Goal: Transaction & Acquisition: Purchase product/service

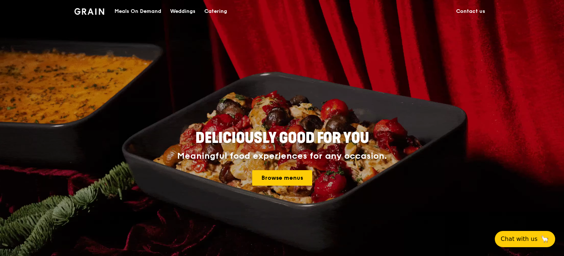
click at [300, 181] on link "Browse menus" at bounding box center [282, 177] width 60 height 15
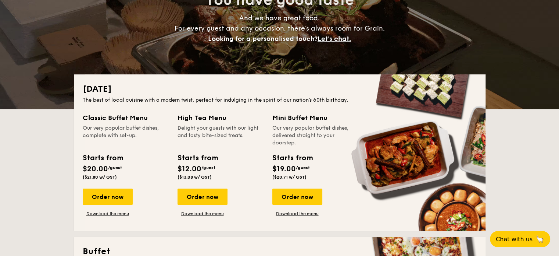
scroll to position [110, 0]
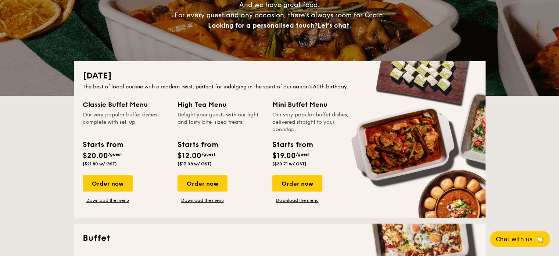
click at [305, 182] on div "Order now" at bounding box center [298, 183] width 50 height 16
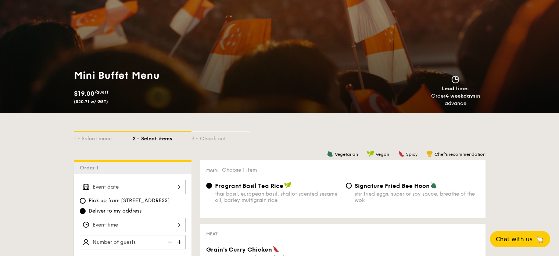
scroll to position [110, 0]
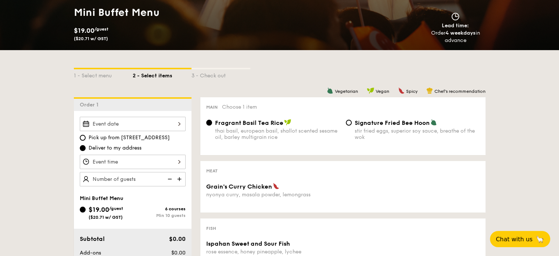
click at [236, 119] on div "Fragrant Basil Tea Rice" at bounding box center [277, 122] width 125 height 7
click at [212, 120] on input "Fragrant Basil Tea Rice thai basil, european basil, shallot scented sesame oil,…" at bounding box center [209, 123] width 6 height 6
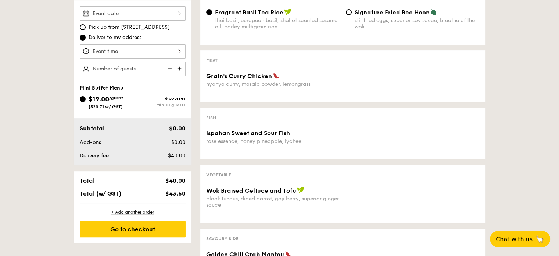
click at [244, 78] on span "Grain's Curry Chicken" at bounding box center [239, 75] width 66 height 7
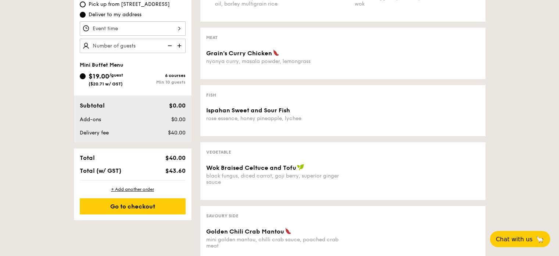
scroll to position [184, 0]
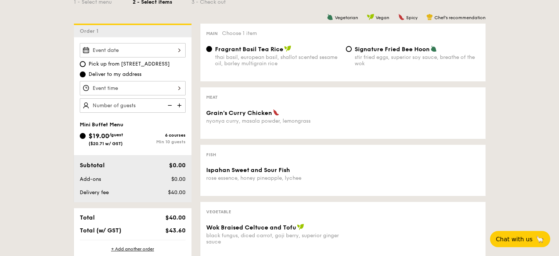
click at [182, 107] on img at bounding box center [180, 105] width 11 height 14
click at [166, 105] on img at bounding box center [169, 105] width 11 height 14
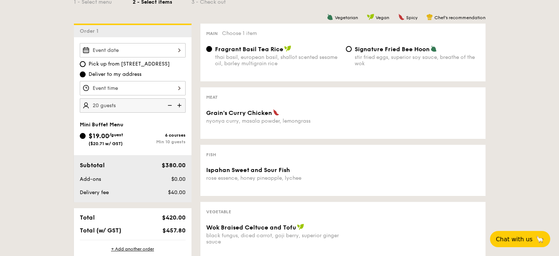
click at [166, 105] on img at bounding box center [169, 105] width 11 height 14
click at [181, 101] on img at bounding box center [180, 105] width 11 height 14
type input "15 guests"
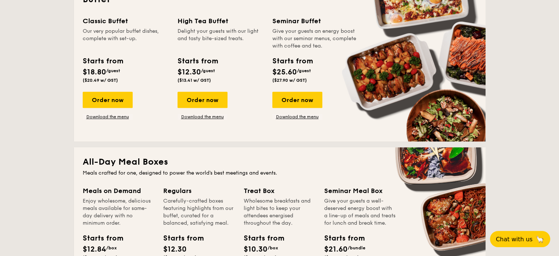
scroll to position [294, 0]
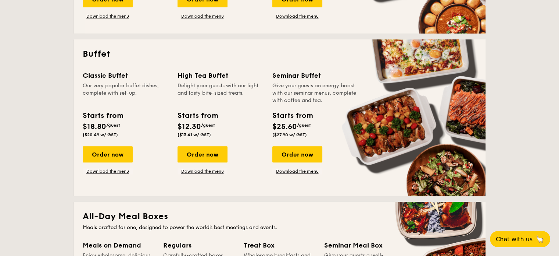
click at [103, 150] on div "Order now" at bounding box center [108, 154] width 50 height 16
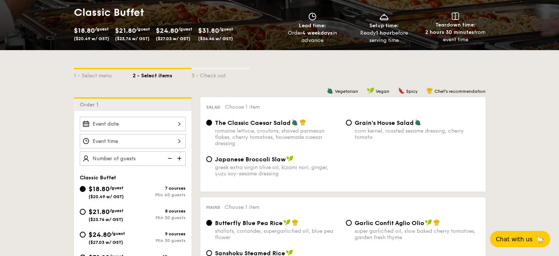
scroll to position [147, 0]
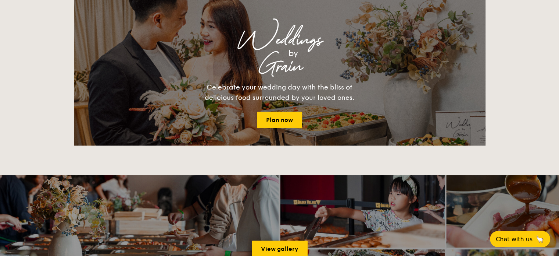
scroll to position [951, 0]
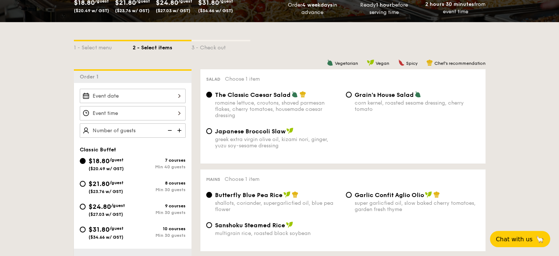
scroll to position [28, 0]
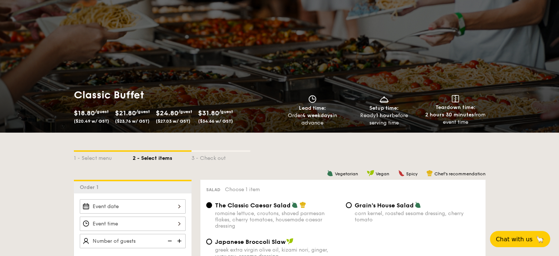
click at [93, 166] on div "1 - Select menu 2 - Select items 3 - Check out" at bounding box center [280, 155] width 412 height 47
click at [94, 158] on div "1 - Select menu" at bounding box center [103, 157] width 59 height 10
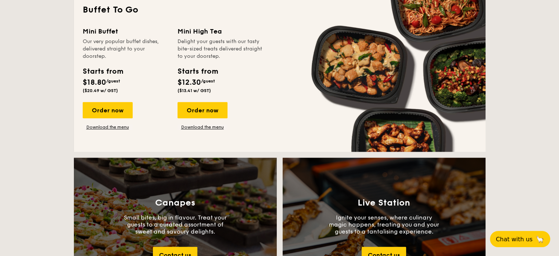
scroll to position [616, 0]
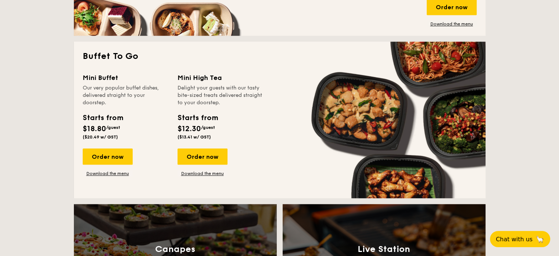
click at [111, 158] on div "Order now" at bounding box center [108, 156] width 50 height 16
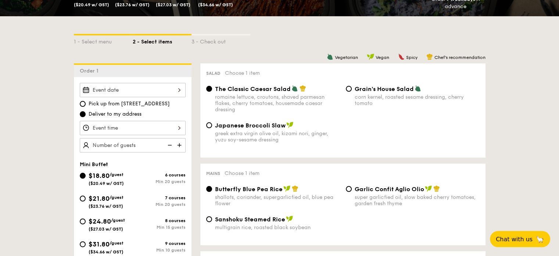
scroll to position [184, 0]
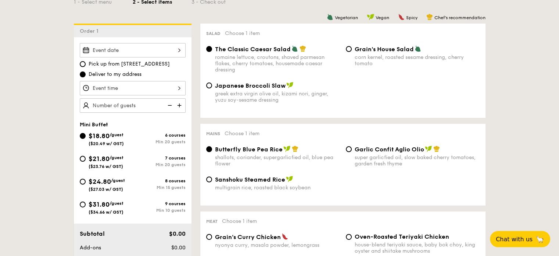
click at [173, 188] on div "Min 15 guests" at bounding box center [159, 187] width 53 height 5
click at [86, 184] on input "$24.80 /guest ($27.03 w/ GST) 8 courses Min 15 guests" at bounding box center [83, 181] width 6 height 6
radio input "true"
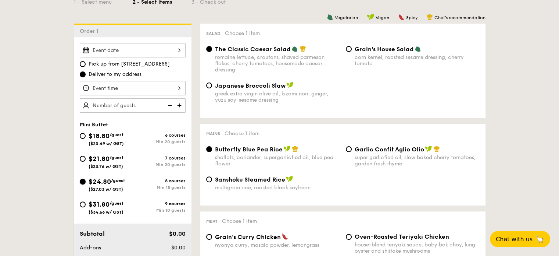
radio input "false"
radio input "true"
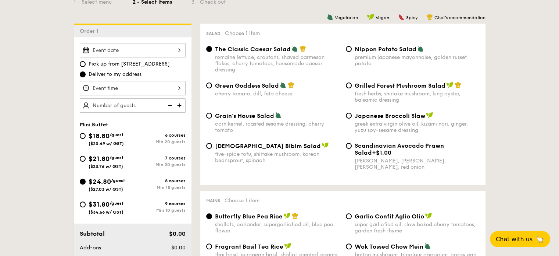
click at [168, 141] on div "Min 20 guests" at bounding box center [159, 141] width 53 height 5
click at [86, 139] on input "$18.80 /guest ($20.49 w/ GST) 6 courses Min 20 guests" at bounding box center [83, 136] width 6 height 6
radio input "true"
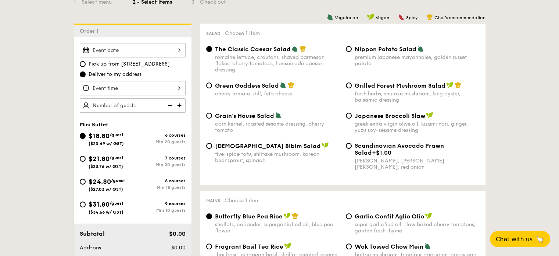
radio input "true"
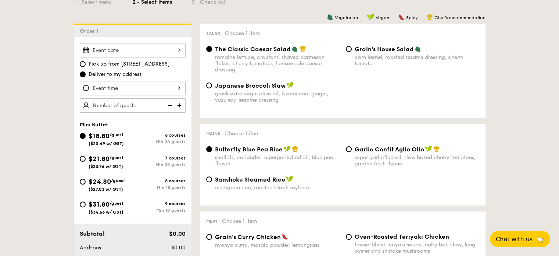
click at [254, 95] on div "greek extra virgin olive oil, kizami nori, ginger, yuzu soy-sesame dressing" at bounding box center [277, 96] width 125 height 13
click at [212, 88] on input "Japanese Broccoli Slaw greek extra virgin olive oil, kizami nori, ginger, yuzu …" at bounding box center [209, 85] width 6 height 6
radio input "true"
click at [297, 50] on img at bounding box center [295, 48] width 7 height 7
click at [212, 50] on input "The Classic Caesar Salad romaine lettuce, croutons, shaved parmesan flakes, che…" at bounding box center [209, 49] width 6 height 6
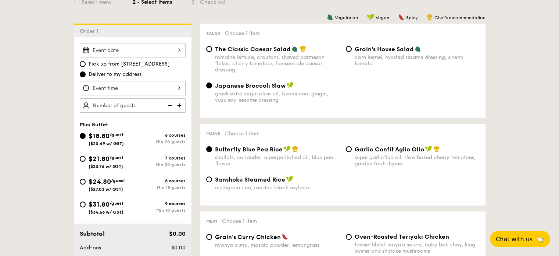
radio input "true"
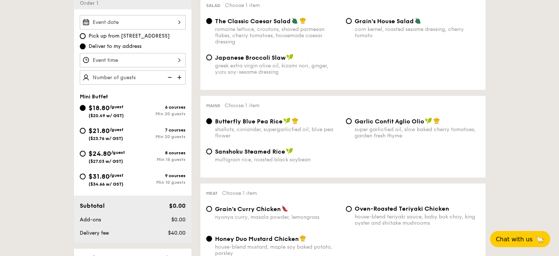
scroll to position [257, 0]
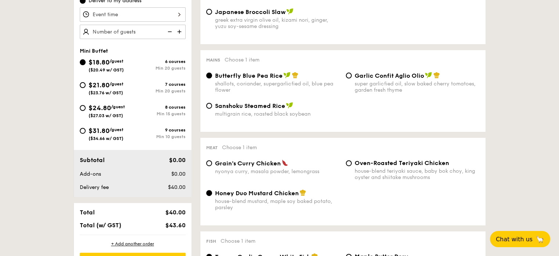
click at [388, 82] on div "super garlicfied oil, slow baked cherry tomatoes, garden fresh thyme" at bounding box center [417, 87] width 125 height 13
click at [352, 78] on input "Garlic Confit Aglio Olio super garlicfied oil, slow baked cherry tomatoes, gard…" at bounding box center [349, 75] width 6 height 6
radio input "true"
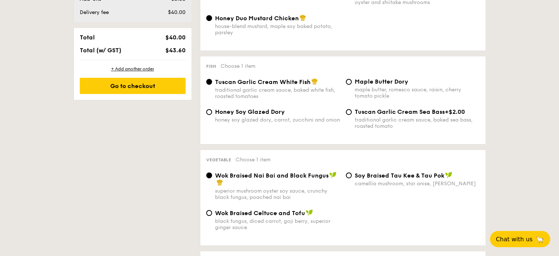
scroll to position [515, 0]
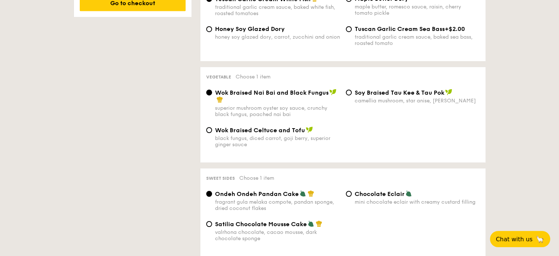
click at [409, 100] on div "⁠Soy Braised Tau Kee & Tau Pok camellia mushroom, star anise, goji berry" at bounding box center [417, 96] width 125 height 15
click at [352, 95] on input "⁠Soy Braised Tau Kee & Tau Pok camellia mushroom, star anise, goji berry" at bounding box center [349, 92] width 6 height 6
radio input "true"
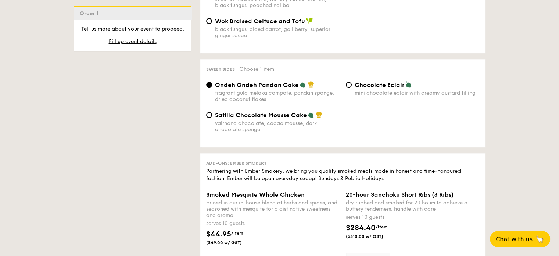
scroll to position [625, 0]
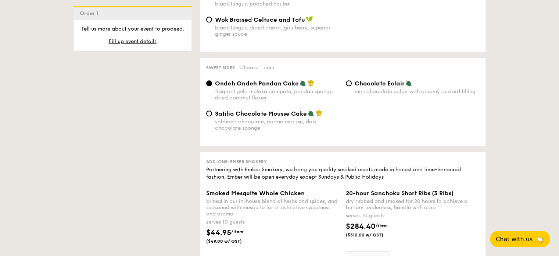
click at [253, 117] on span "Satilia Chocolate Mousse Cake" at bounding box center [261, 113] width 92 height 7
click at [212, 116] on input "Satilia Chocolate Mousse Cake valrhona chocolate, cacao mousse, dark chocolate …" at bounding box center [209, 113] width 6 height 6
radio input "true"
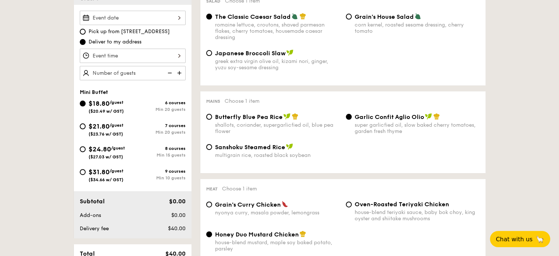
scroll to position [221, 0]
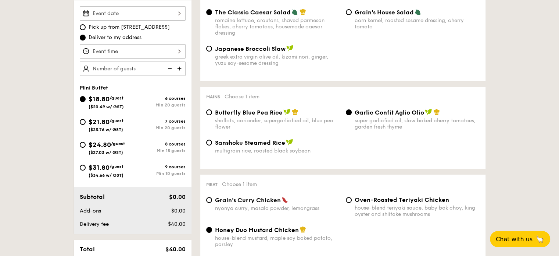
click at [117, 146] on div "$24.80 /guest ($27.03 w/ GST)" at bounding box center [107, 146] width 36 height 15
click at [86, 146] on input "$24.80 /guest ($27.03 w/ GST) 8 courses Min 15 guests" at bounding box center [83, 145] width 6 height 6
radio input "true"
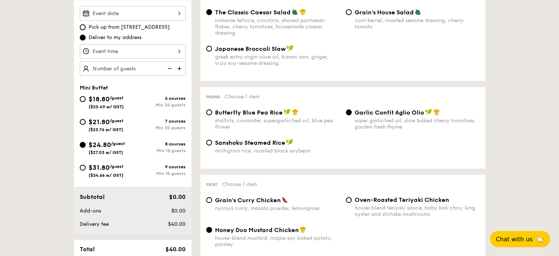
radio input "false"
radio input "true"
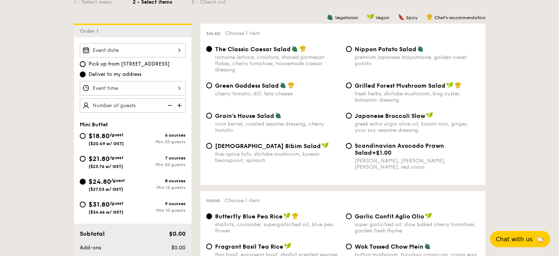
scroll to position [147, 0]
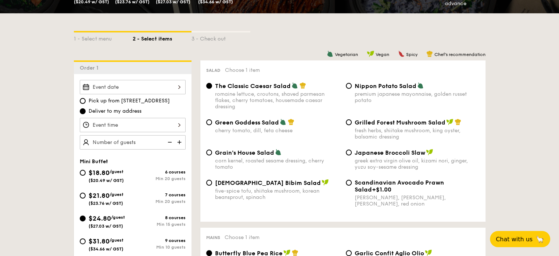
click at [373, 125] on span "Grilled Forest Mushroom Salad" at bounding box center [400, 122] width 91 height 7
click at [352, 125] on input "Grilled Forest Mushroom Salad fresh herbs, shiitake mushroom, king oyster, bals…" at bounding box center [349, 122] width 6 height 6
radio input "true"
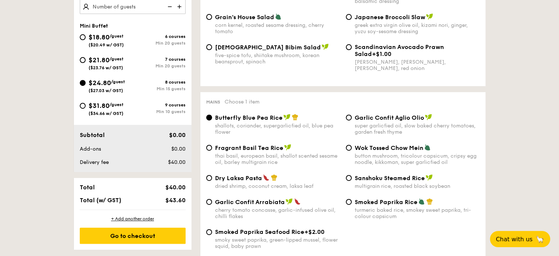
scroll to position [331, 0]
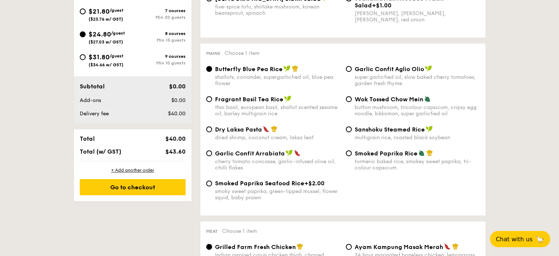
click at [291, 131] on div "Dry Laksa Pasta" at bounding box center [277, 128] width 125 height 7
click at [212, 131] on input "Dry Laksa Pasta dried shrimp, coconut cream, laksa leaf" at bounding box center [209, 129] width 6 height 6
radio input "true"
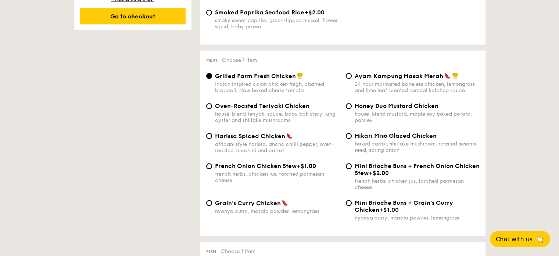
scroll to position [515, 0]
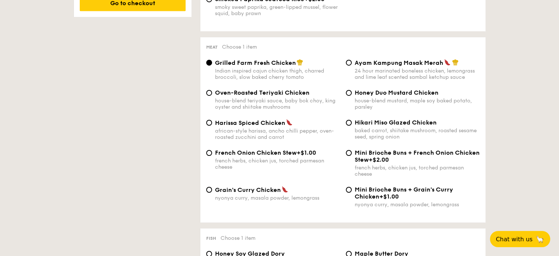
click at [374, 77] on div "24 hour marinated boneless chicken, lemongrass and lime leaf scented sambal ket…" at bounding box center [417, 74] width 125 height 13
click at [352, 65] on input "Ayam Kampung Masak Merah 24 hour marinated boneless chicken, lemongrass and lim…" at bounding box center [349, 63] width 6 height 6
radio input "true"
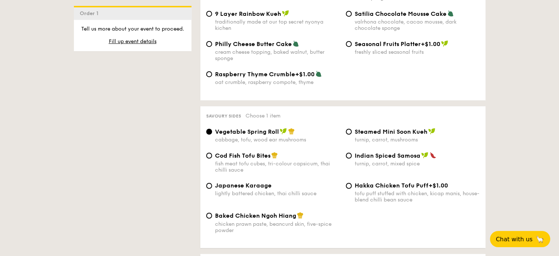
scroll to position [1067, 0]
